Goal: Contribute content

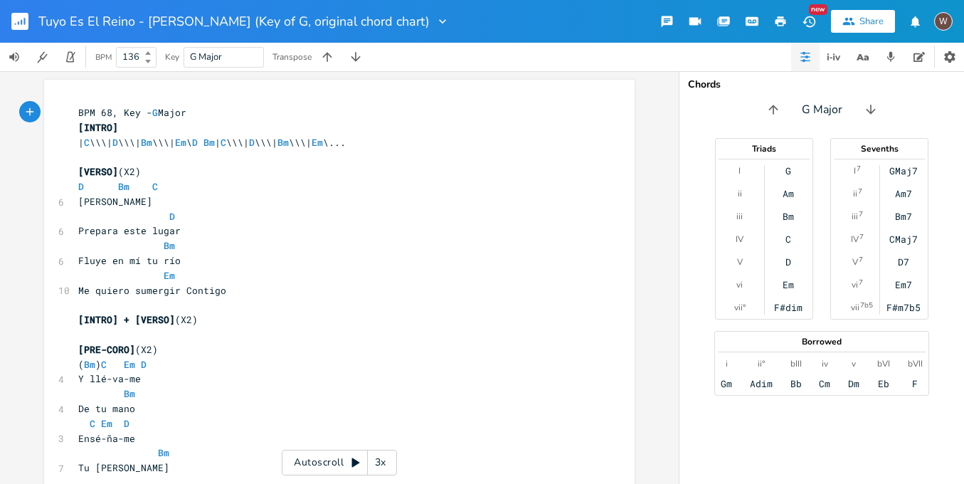
click at [28, 27] on button "button" at bounding box center [25, 21] width 28 height 34
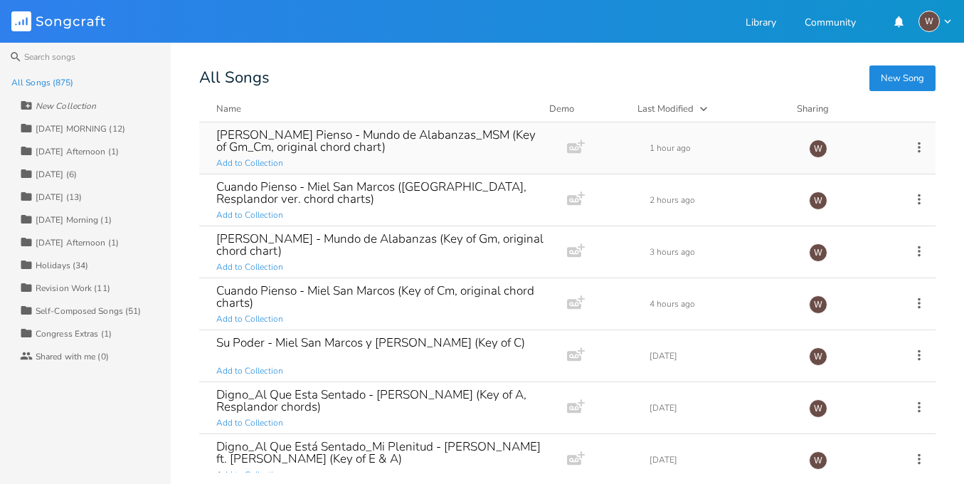
click at [342, 132] on div "[PERSON_NAME] Pienso - Mundo de Alabanzas_MSM (Key of Gm_Cm, original chord cha…" at bounding box center [380, 141] width 328 height 24
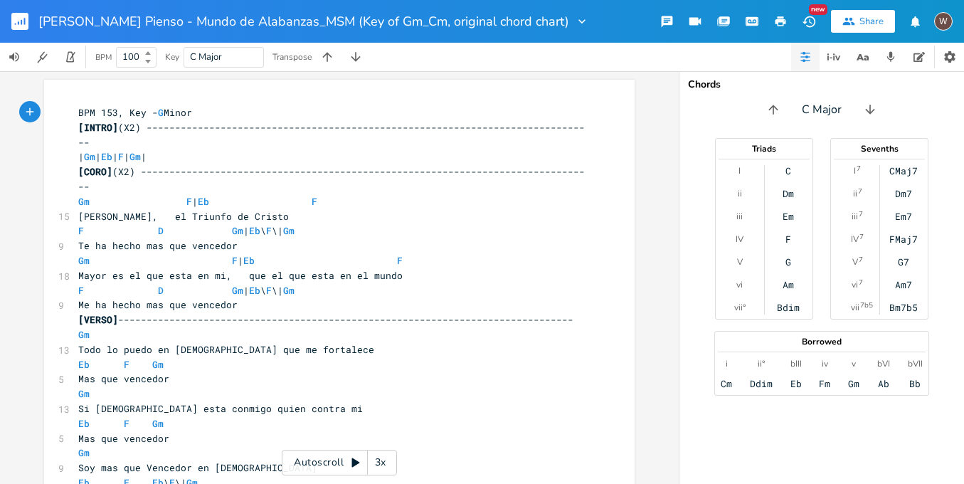
scroll to position [522, 0]
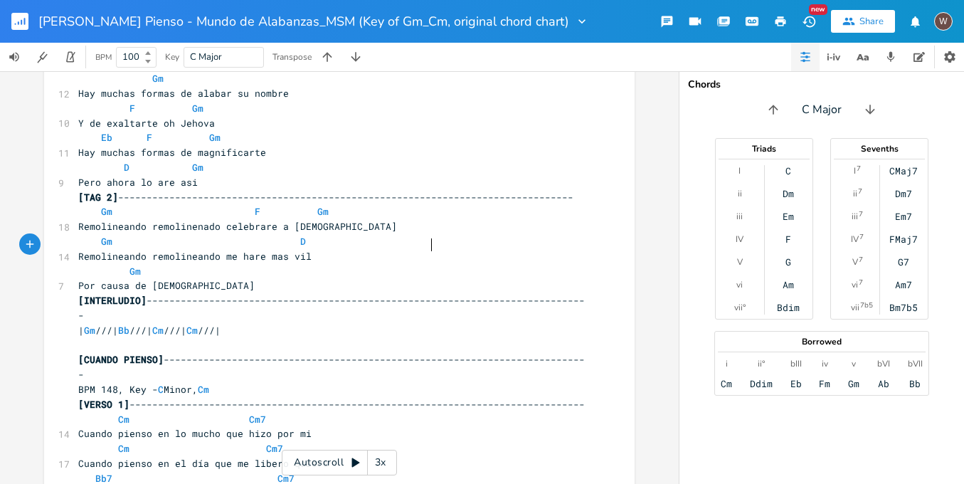
click at [426, 294] on span "[INTERLUDIO] ------------------------------------------------------------------…" at bounding box center [331, 308] width 507 height 28
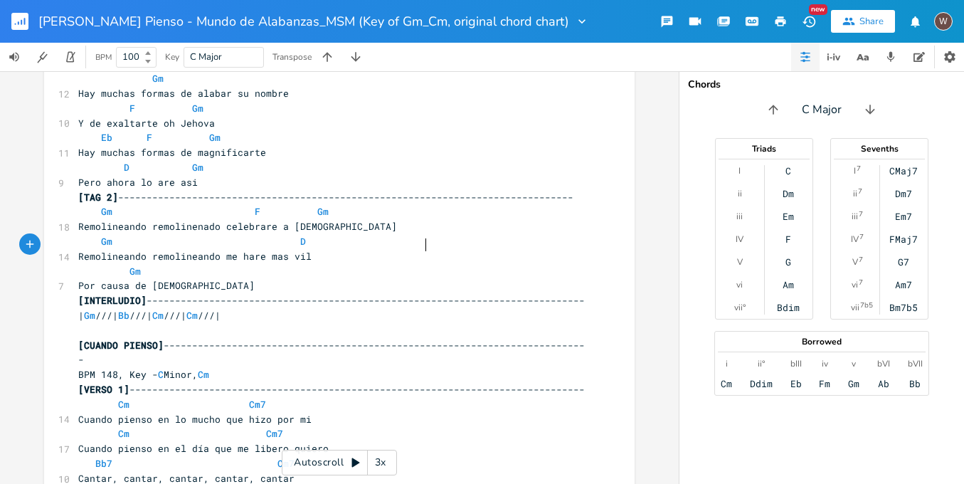
click at [376, 339] on span "[CUANDO PIENSO] ---------------------------------------------------------------…" at bounding box center [331, 353] width 507 height 28
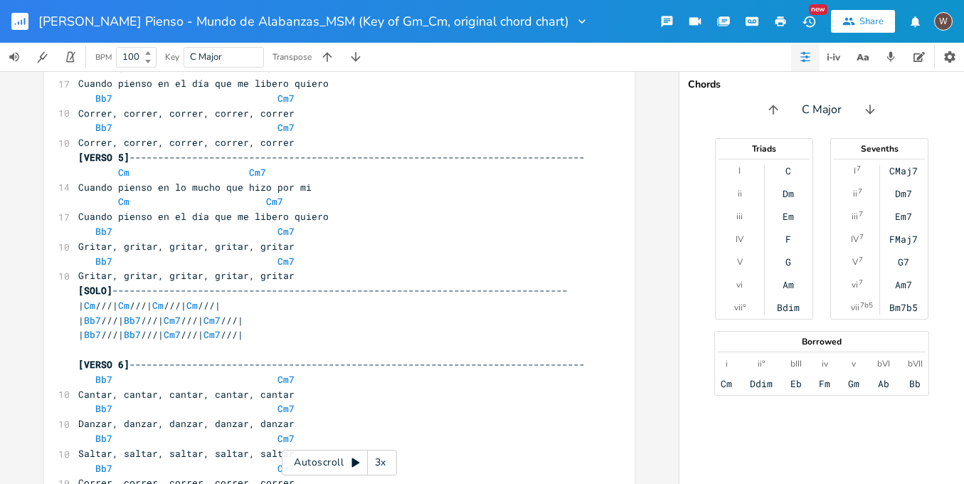
scroll to position [12, 0]
click at [289, 342] on pre "​" at bounding box center [332, 349] width 514 height 15
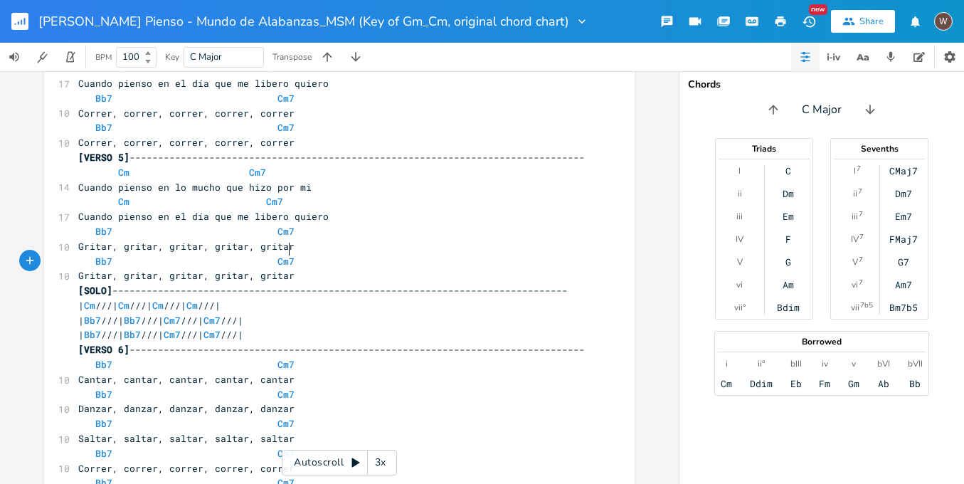
scroll to position [1258, 0]
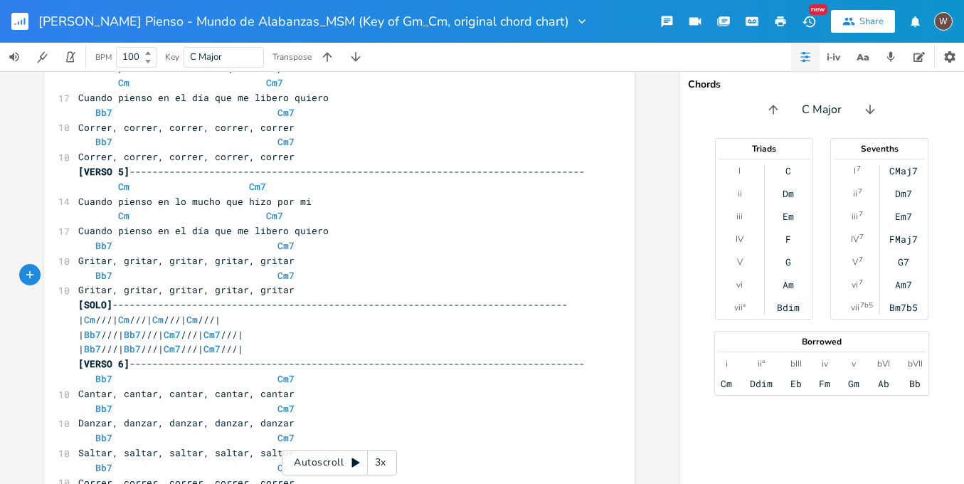
type textarea "..."
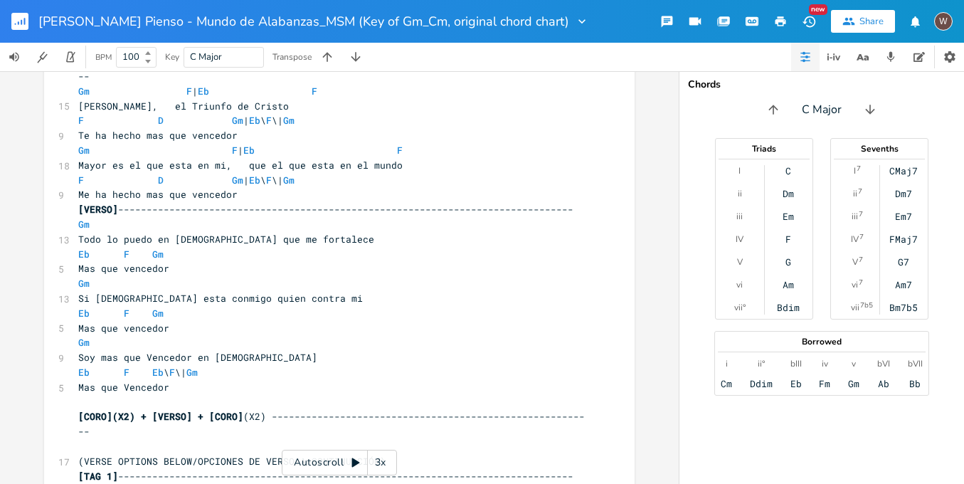
scroll to position [225, 0]
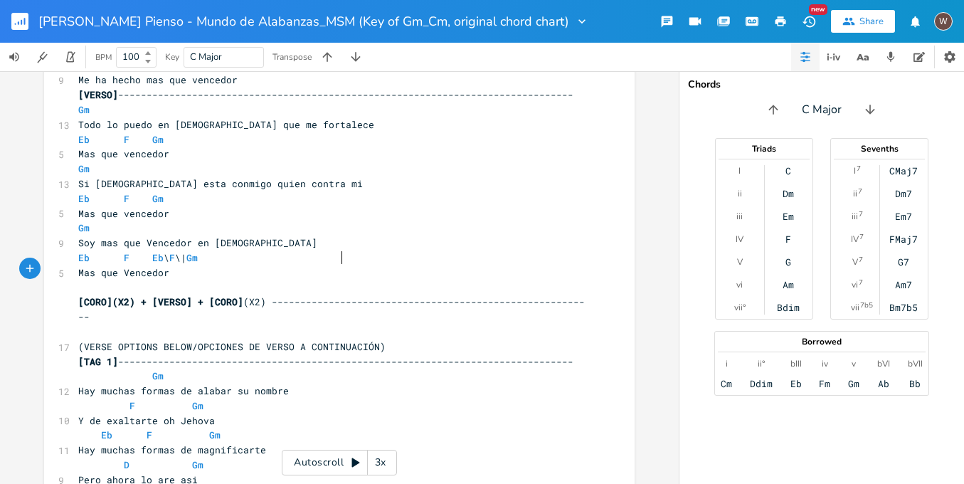
click at [337, 295] on span "[CORO](X2) + [VERSO] + [CORO] (X2) --------------------------------------------…" at bounding box center [331, 309] width 507 height 28
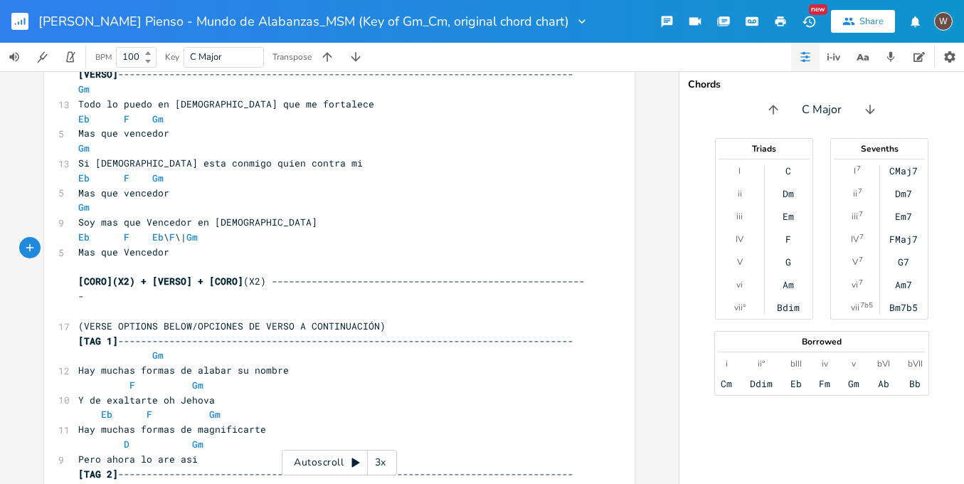
scroll to position [347, 0]
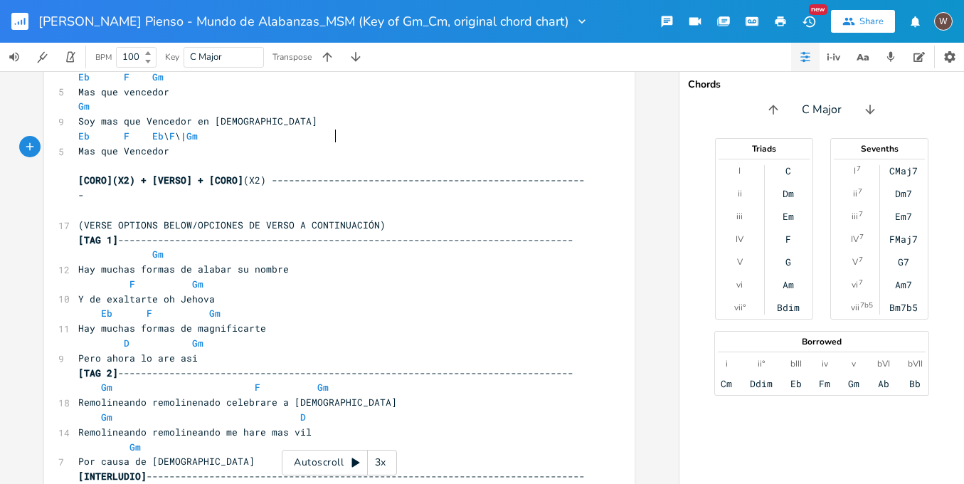
click at [248, 454] on pre "Por causa de [DEMOGRAPHIC_DATA]" at bounding box center [332, 461] width 514 height 15
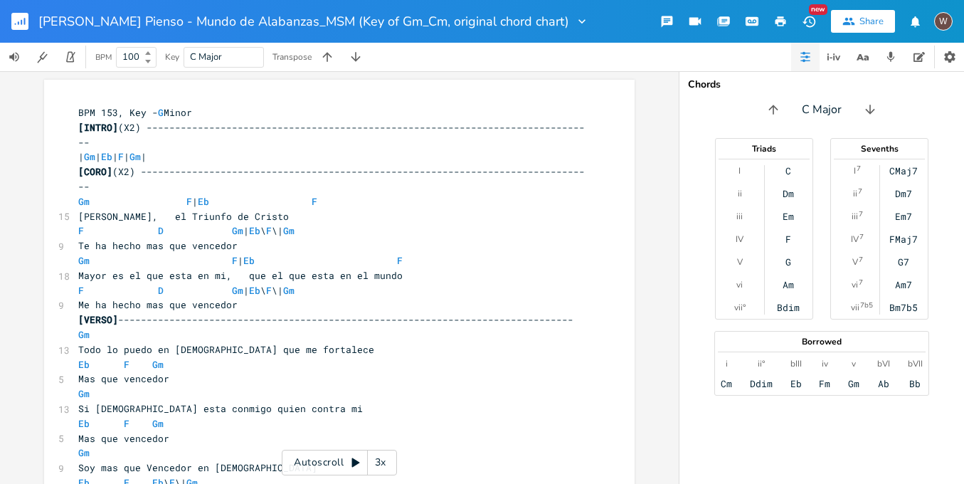
scroll to position [11, 0]
click at [779, 9] on button "button" at bounding box center [780, 22] width 28 height 26
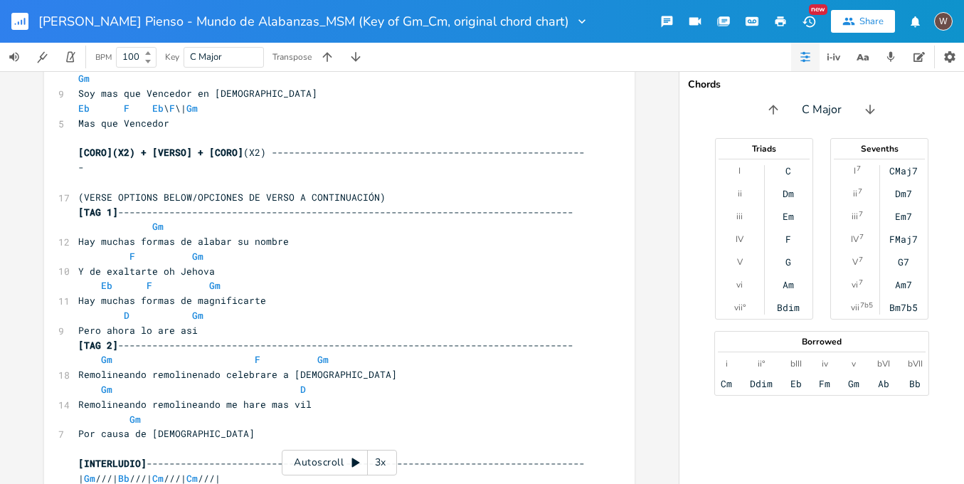
scroll to position [325, 0]
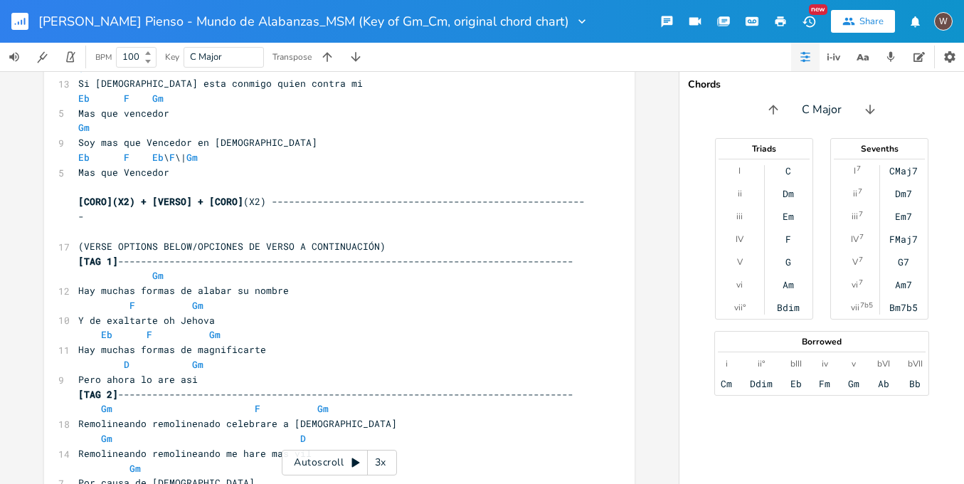
click at [152, 224] on pre "​" at bounding box center [332, 231] width 514 height 15
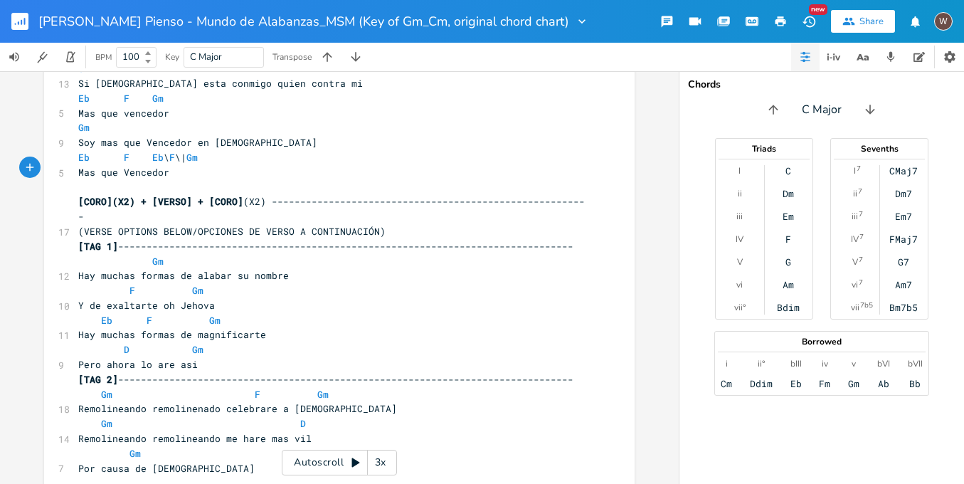
click at [778, 9] on button "button" at bounding box center [780, 22] width 28 height 26
click at [782, 14] on button "button" at bounding box center [780, 22] width 28 height 26
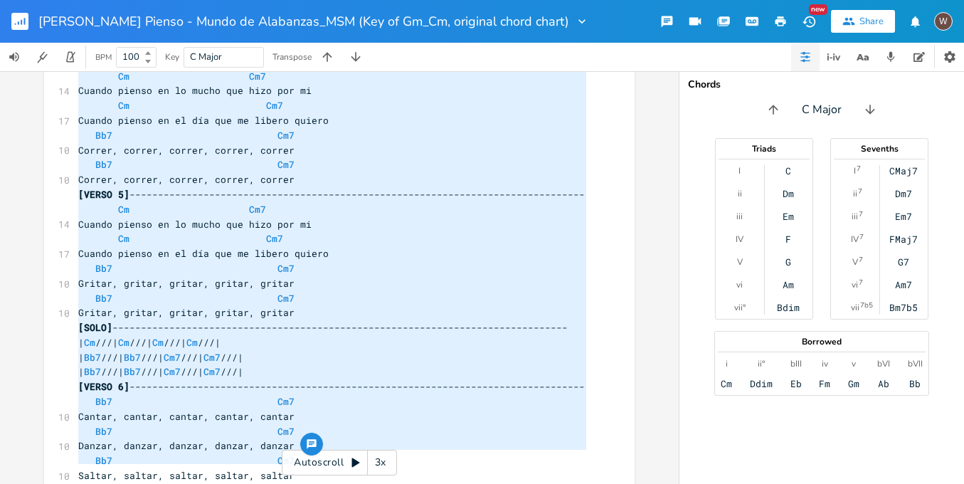
drag, startPoint x: 73, startPoint y: 282, endPoint x: 256, endPoint y: 485, distance: 274.1
click at [256, 483] on html "[PERSON_NAME] Pienso - Mundo de Alabanzas_MSM (Key of Gm_Cm, original chord cha…" at bounding box center [482, 242] width 964 height 484
type textarea "[LOREM 3] ---------------------------------------------------------------------…"
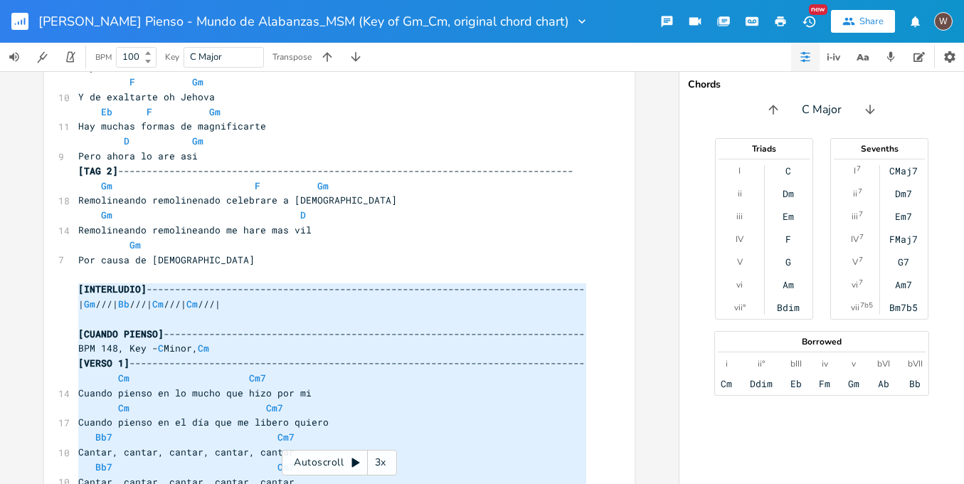
scroll to position [229, 0]
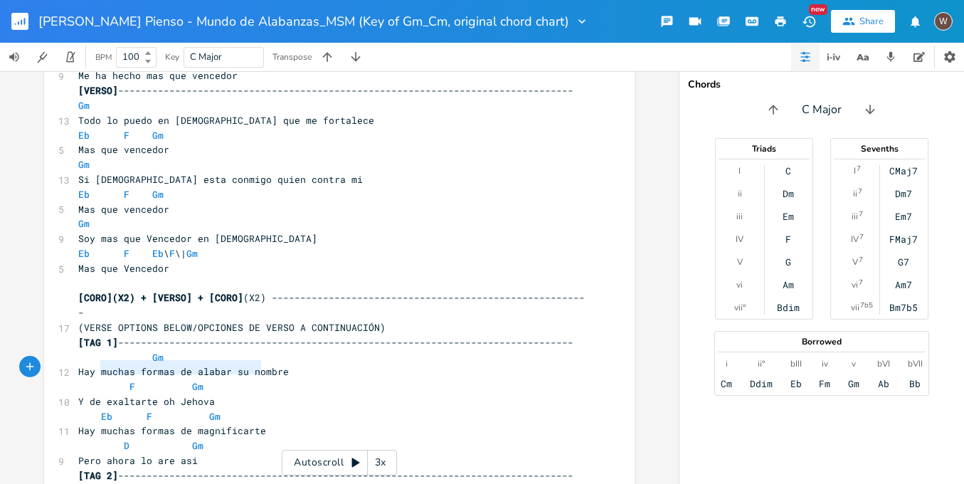
type textarea "Hay muchas formas de magnificarte"
drag, startPoint x: 254, startPoint y: 369, endPoint x: 69, endPoint y: 366, distance: 185.0
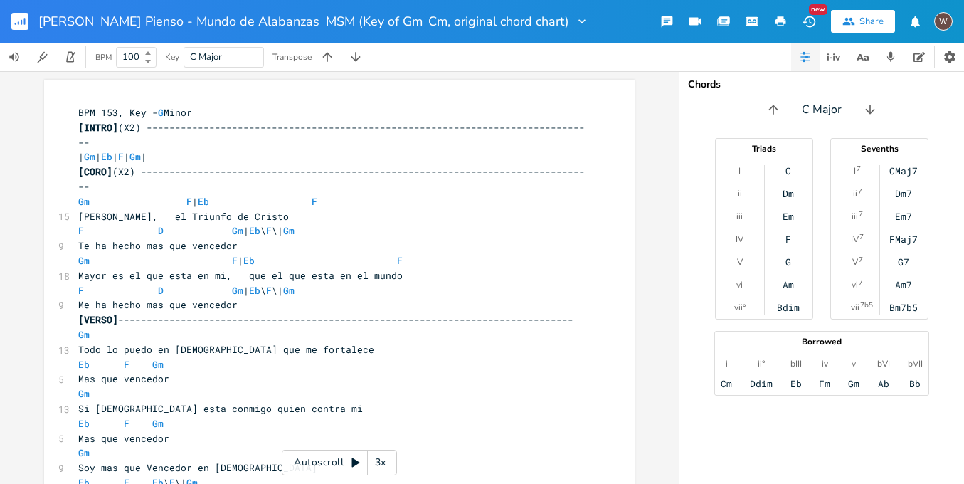
scroll to position [10, 0]
click at [27, 16] on rect "button" at bounding box center [19, 21] width 17 height 17
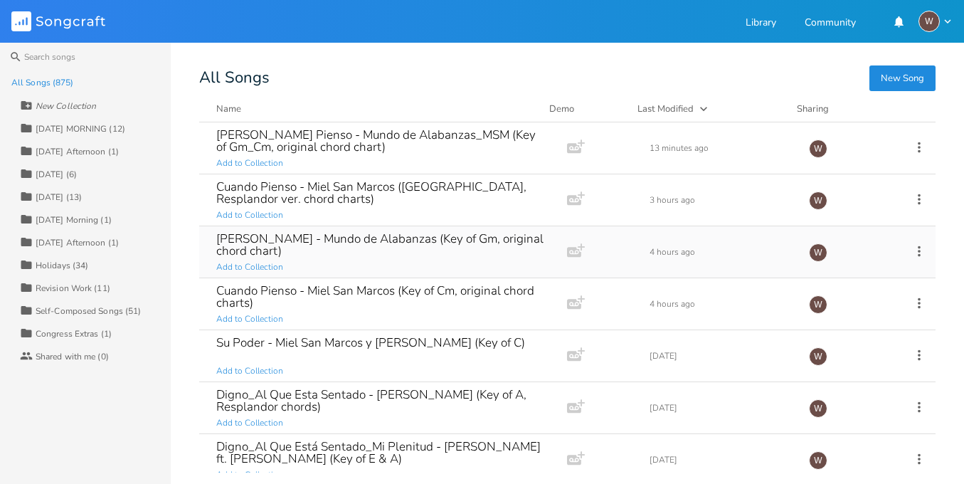
click at [406, 250] on div "[PERSON_NAME] - Mundo de Alabanzas (Key of Gm, original chord chart)" at bounding box center [380, 245] width 328 height 24
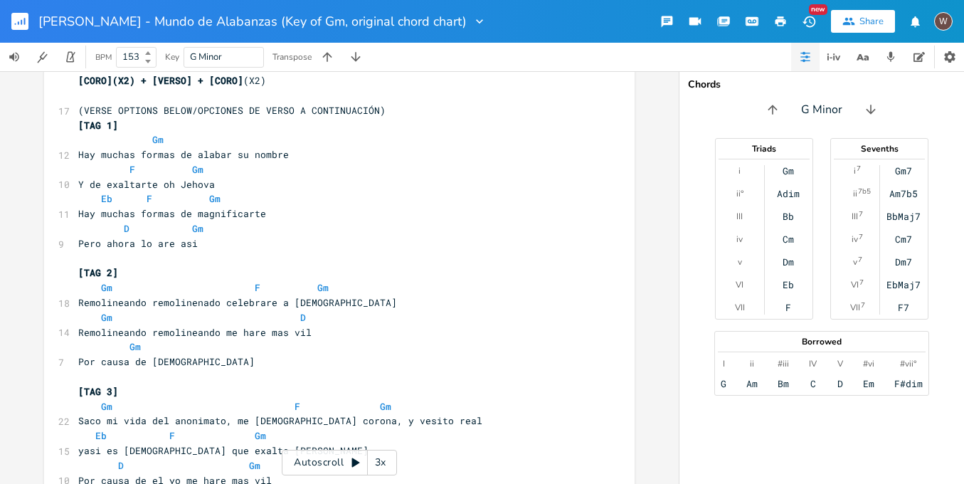
scroll to position [14, 0]
click at [381, 428] on pre "Eb F Gm" at bounding box center [332, 435] width 514 height 15
click at [83, 444] on span "yasi es [DEMOGRAPHIC_DATA] que exalta [PERSON_NAME]" at bounding box center [223, 450] width 290 height 13
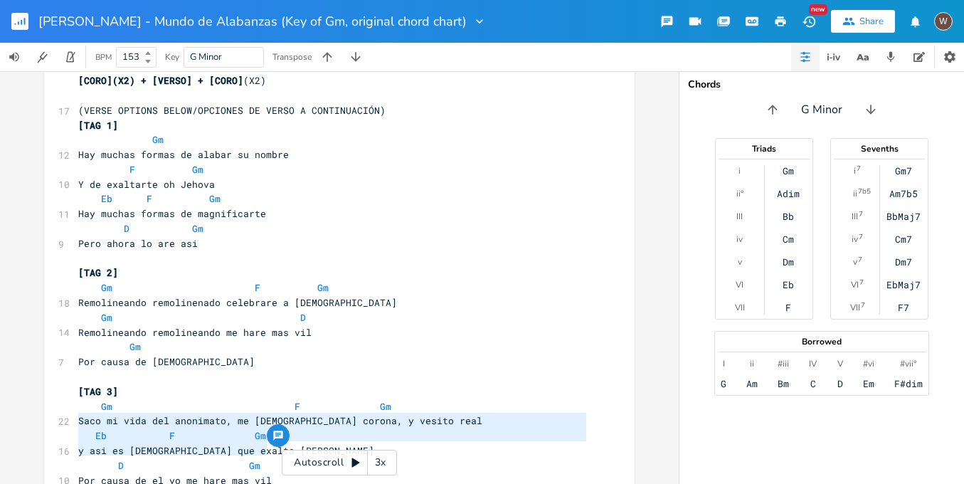
drag, startPoint x: 268, startPoint y: 434, endPoint x: 73, endPoint y: 405, distance: 197.9
click at [75, 405] on div "BPM 153, Key - G Minor ​ [INTRO] (X2) | Gm | Eb | F | Gm | ​ [CORO] (X2) Gm F |…" at bounding box center [332, 65] width 514 height 843
type textarea "y asi es [DEMOGRAPHIC_DATA] que exalta [PERSON_NAME] D Gm Por causa de el yo me…"
click at [21, 25] on rect "button" at bounding box center [19, 21] width 17 height 17
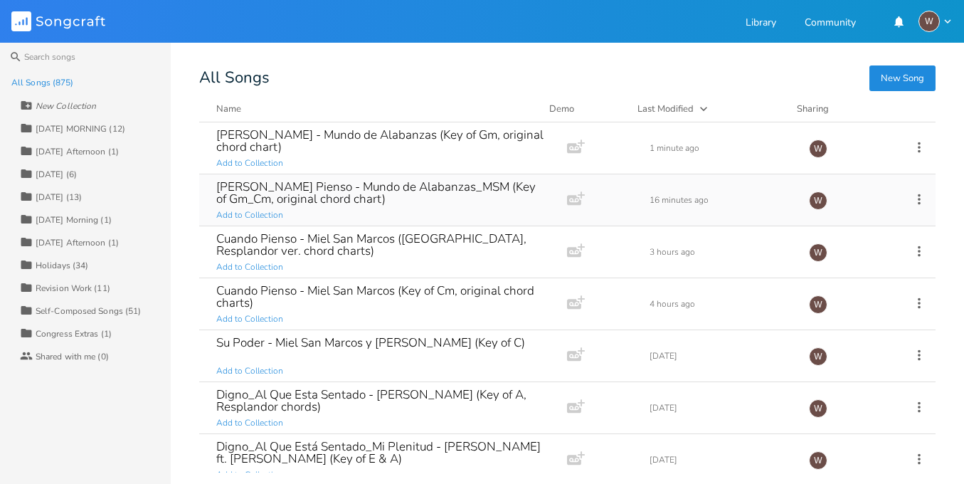
click at [352, 195] on div "[PERSON_NAME] Pienso - Mundo de Alabanzas_MSM (Key of Gm_Cm, original chord cha…" at bounding box center [380, 193] width 328 height 24
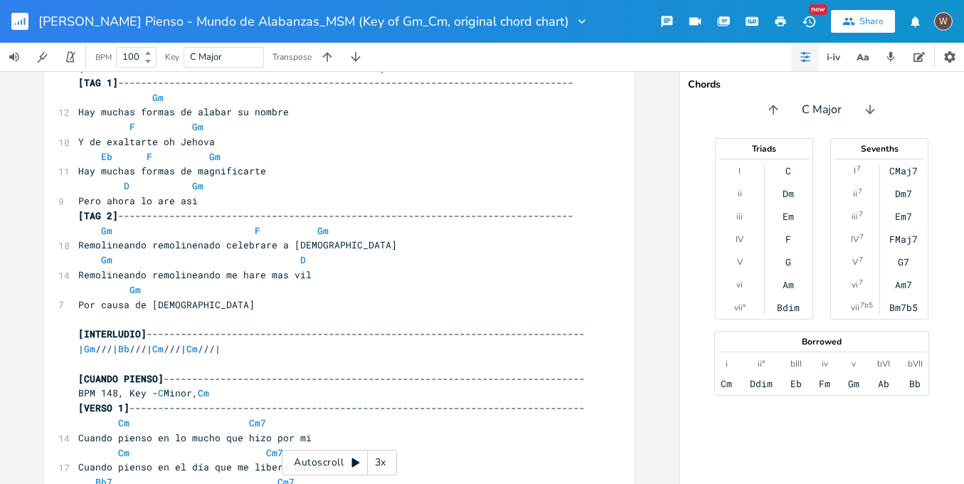
scroll to position [516, 0]
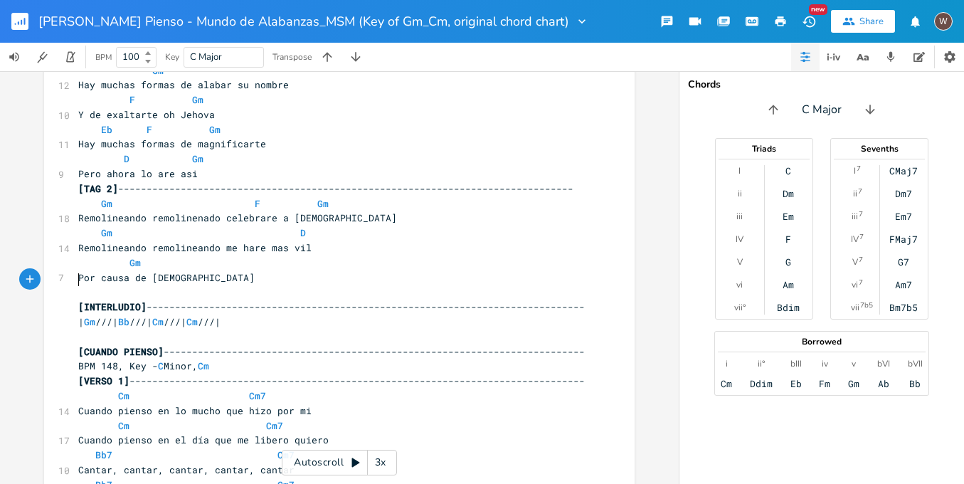
type textarea "[CUANDO PIENSO]"
drag, startPoint x: 74, startPoint y: 278, endPoint x: 162, endPoint y: 285, distance: 87.8
click at [159, 345] on span "[CUANDO PIENSO]" at bounding box center [120, 351] width 85 height 13
drag, startPoint x: 162, startPoint y: 285, endPoint x: 65, endPoint y: 277, distance: 97.8
click at [65, 278] on div "[CUANDO PIENSO] x BPM 153, Key - G Minor [INTRO] (X2) -------------------------…" at bounding box center [339, 438] width 591 height 1748
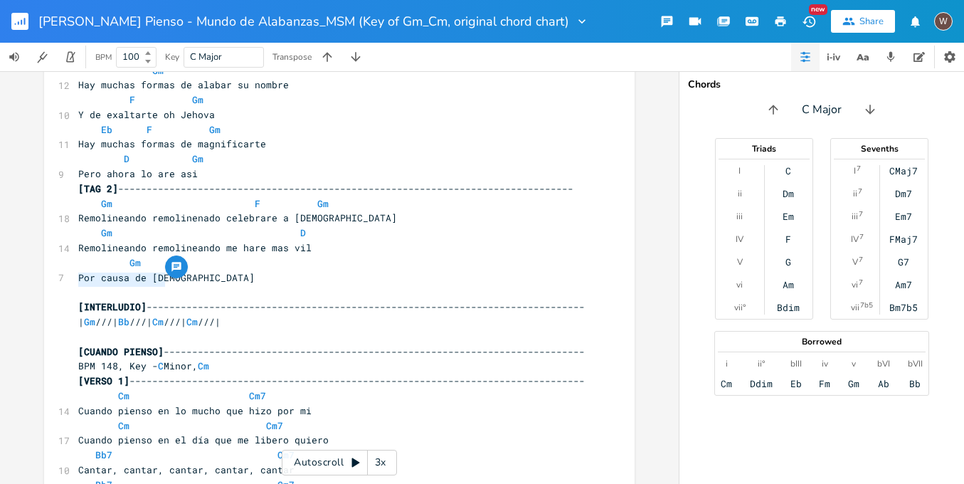
scroll to position [3, 0]
type textarea "[CUANDO PIENSO]"
